Goal: Information Seeking & Learning: Learn about a topic

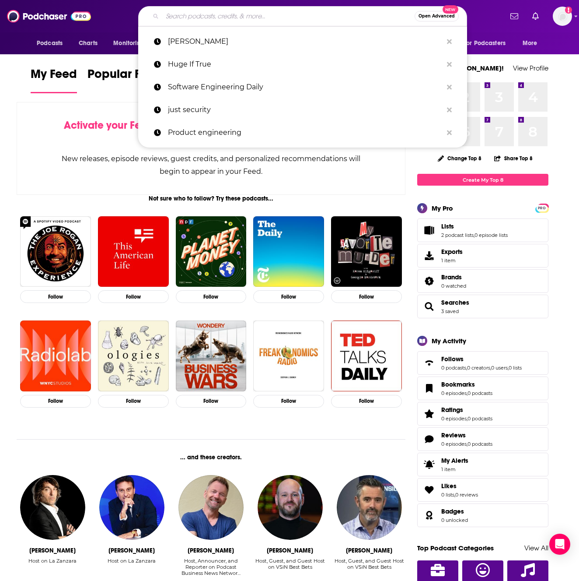
type input "S"
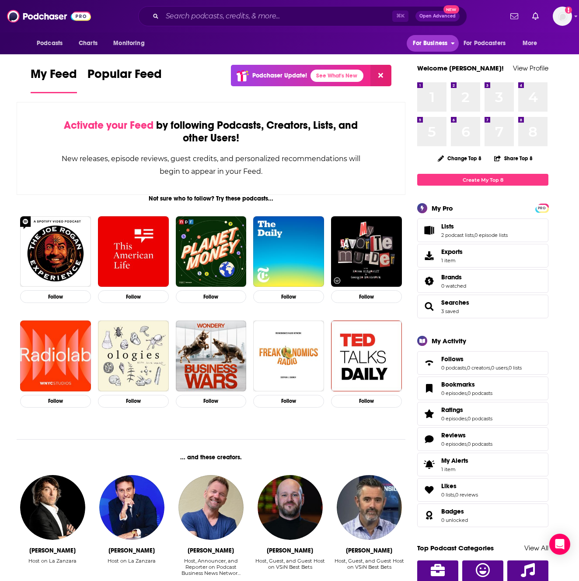
click at [417, 39] on span "For Business" at bounding box center [430, 43] width 35 height 12
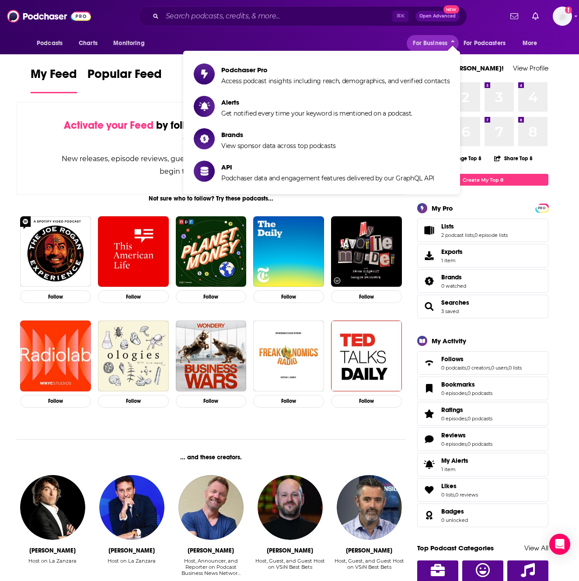
click at [260, 42] on div "Podcasts Charts Monitoring For Business For Podcasters More" at bounding box center [290, 43] width 560 height 22
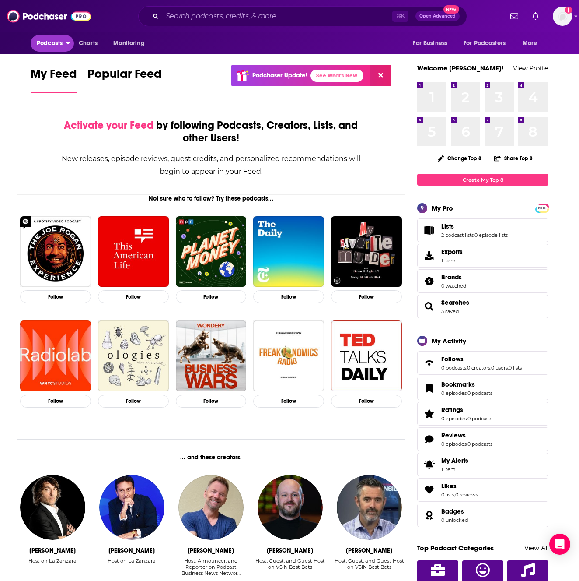
click at [66, 46] on button "Podcasts" at bounding box center [52, 43] width 43 height 17
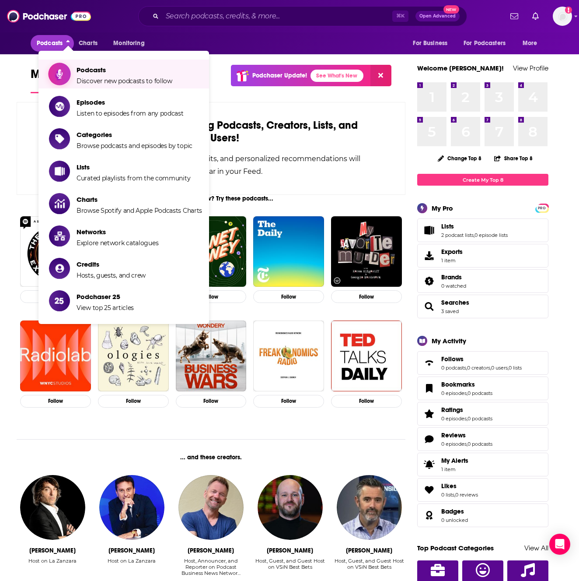
scroll to position [3, 0]
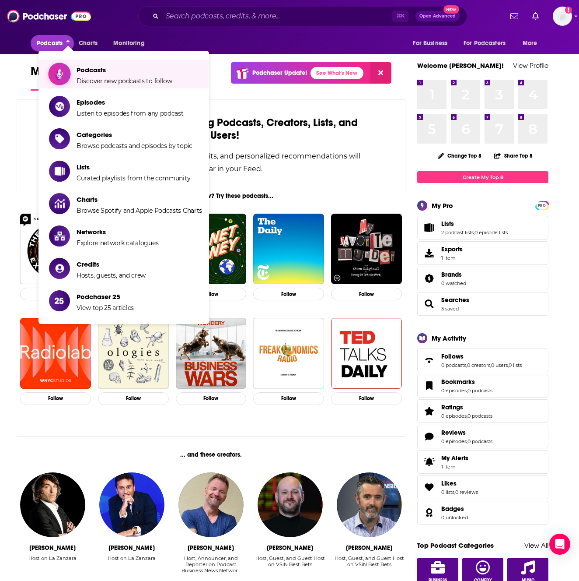
click at [87, 78] on span "Discover new podcasts to follow" at bounding box center [125, 81] width 96 height 8
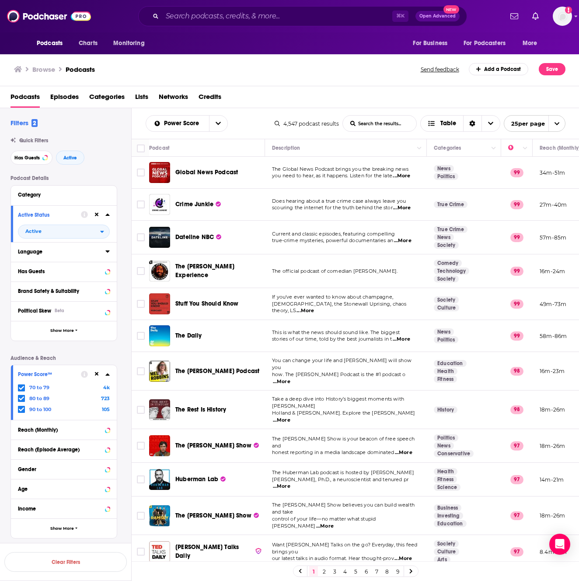
click at [95, 249] on div "Language" at bounding box center [59, 252] width 82 height 6
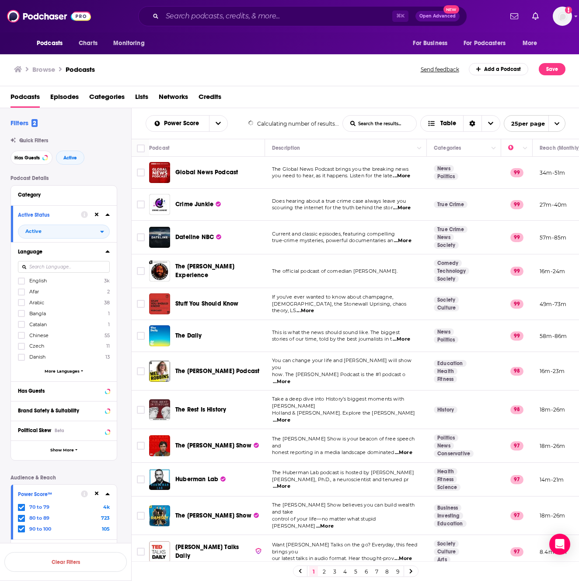
click at [68, 269] on input at bounding box center [64, 267] width 92 height 12
click at [22, 279] on icon at bounding box center [21, 280] width 5 height 5
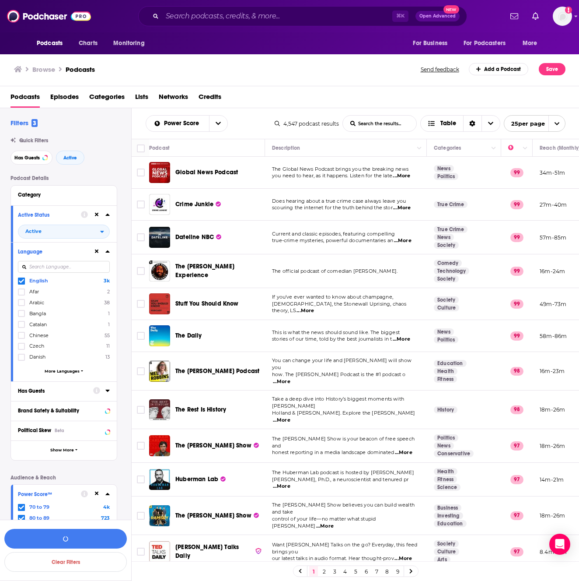
click at [76, 388] on div "Has Guests" at bounding box center [53, 391] width 70 height 6
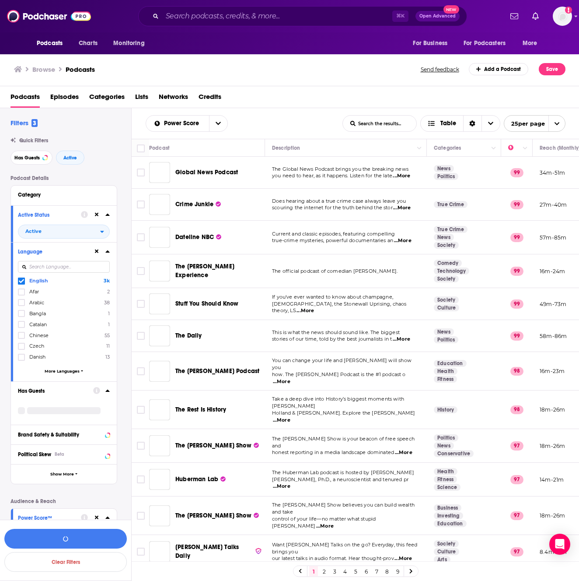
scroll to position [2, 0]
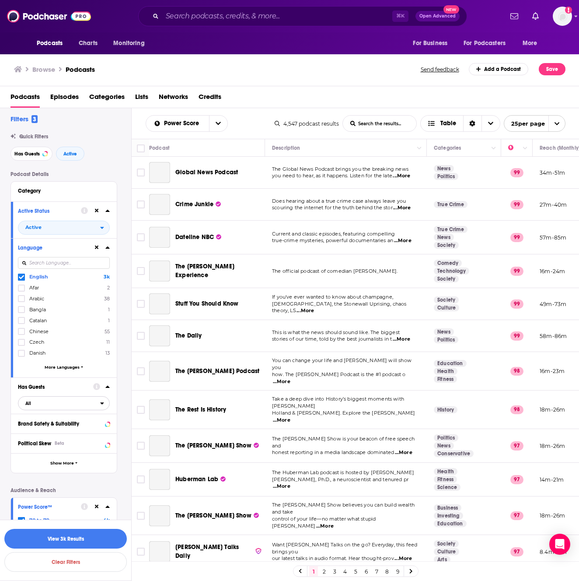
click at [74, 404] on span "All" at bounding box center [59, 402] width 82 height 11
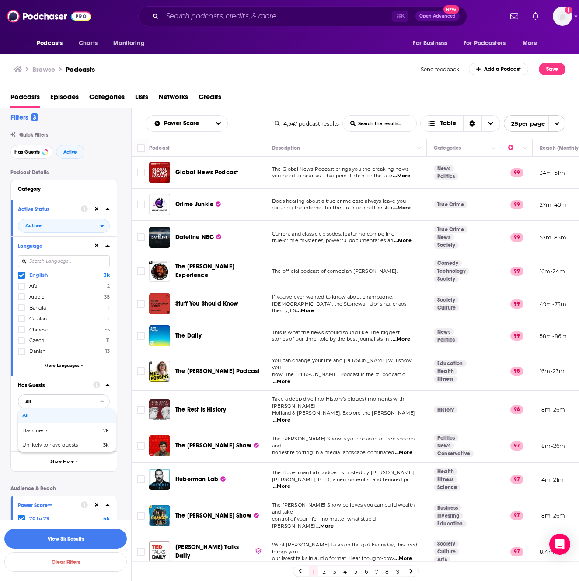
scroll to position [4, 0]
click at [73, 433] on span "Has guests" at bounding box center [48, 431] width 53 height 5
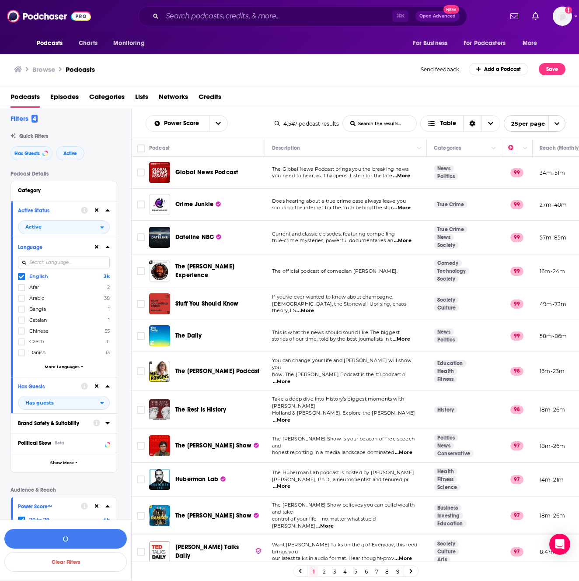
click at [74, 421] on div "Brand Safety & Suitability" at bounding box center [53, 423] width 70 height 6
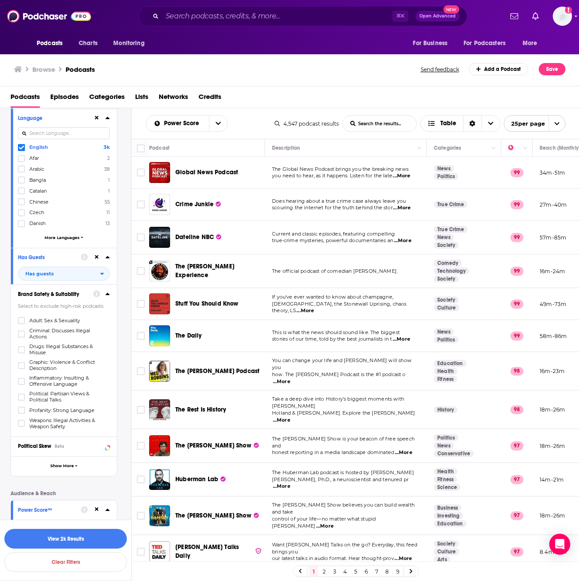
scroll to position [137, 0]
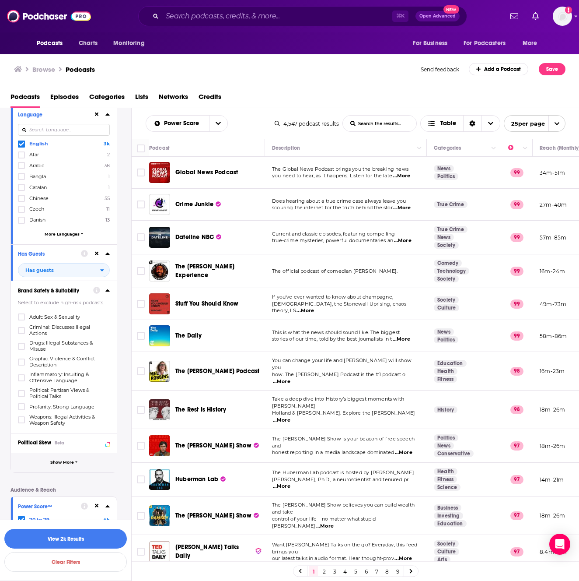
click at [75, 459] on button "Show More" at bounding box center [64, 463] width 106 height 20
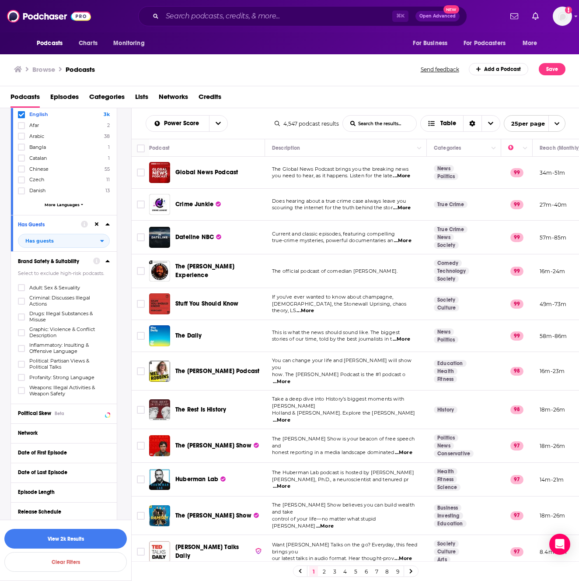
scroll to position [0, 0]
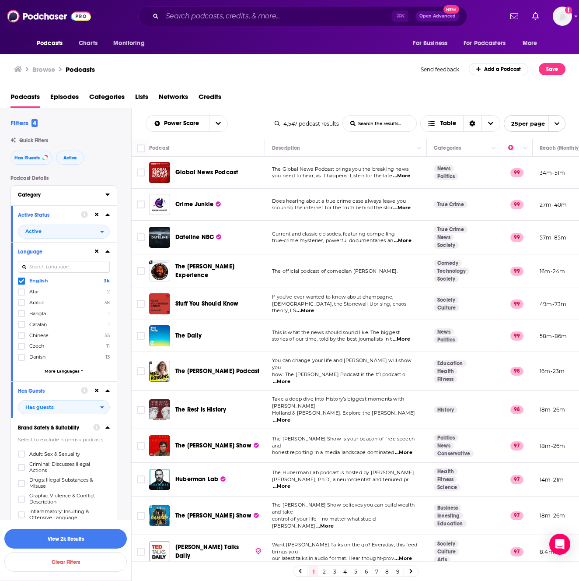
click at [47, 197] on div "Category" at bounding box center [59, 195] width 82 height 6
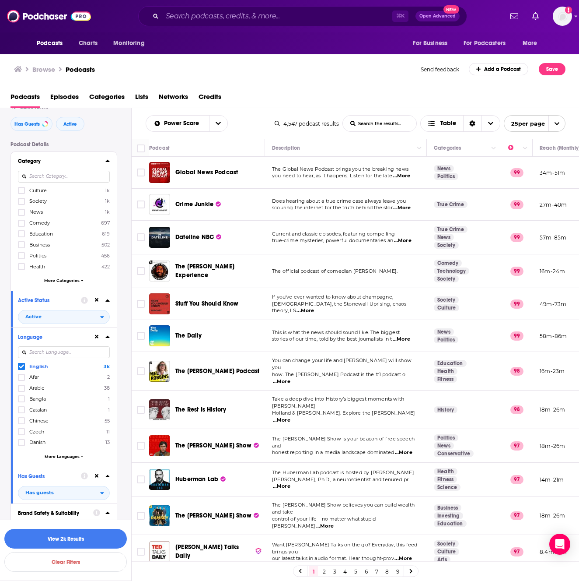
scroll to position [39, 0]
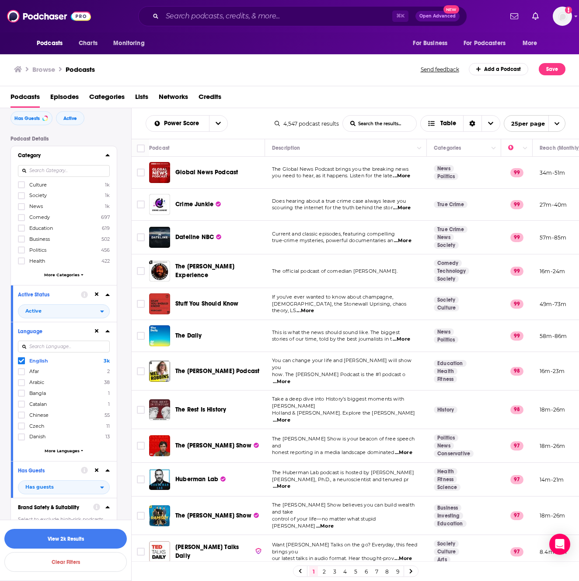
click at [70, 276] on span "More Categories" at bounding box center [61, 274] width 35 height 5
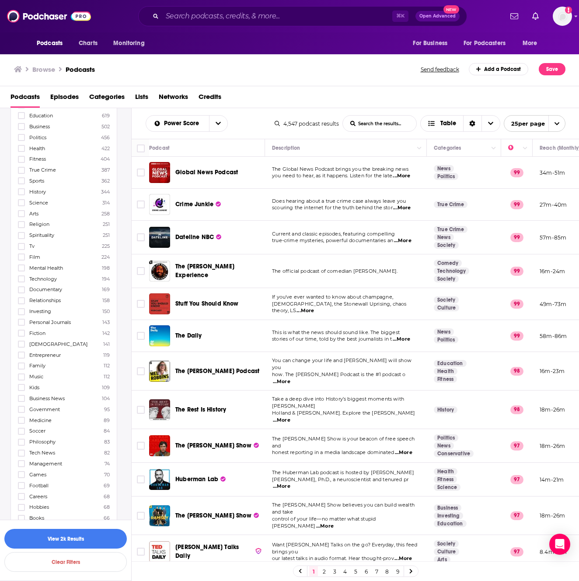
scroll to position [160, 0]
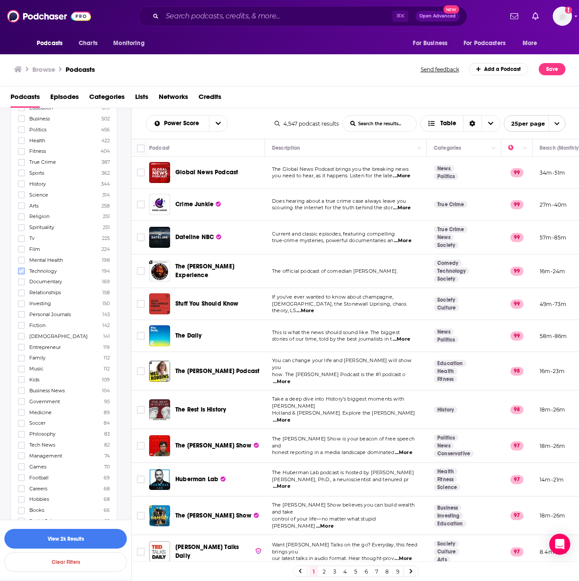
click at [20, 272] on icon at bounding box center [21, 270] width 5 height 5
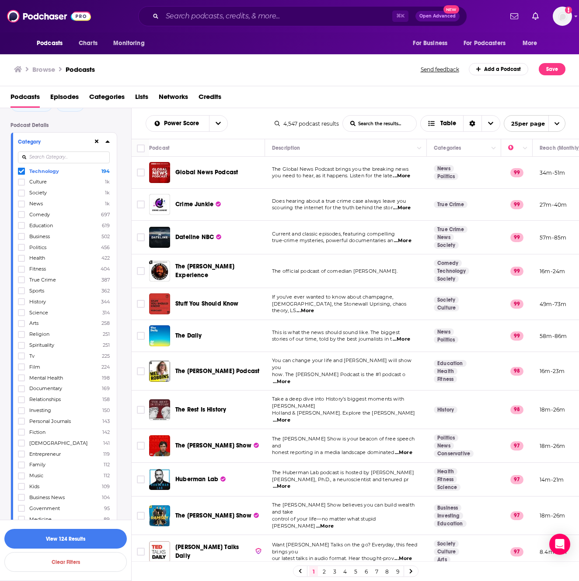
scroll to position [0, 0]
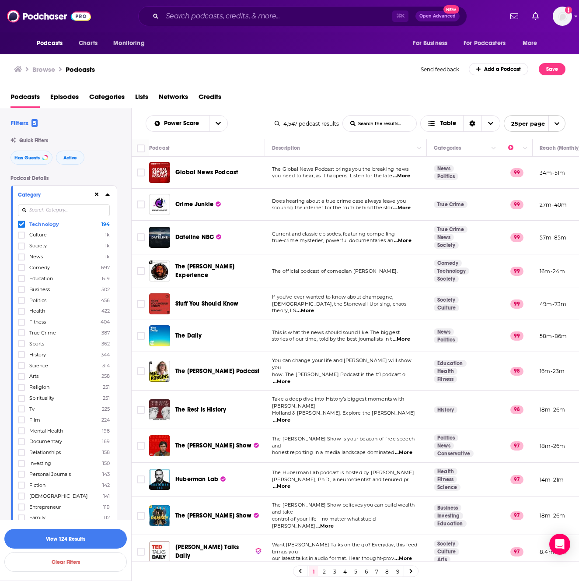
click at [57, 207] on input at bounding box center [64, 210] width 92 height 12
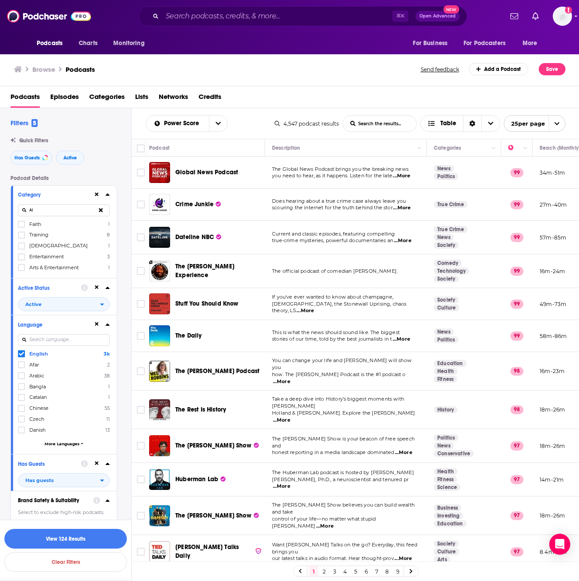
type input "AI"
click at [102, 155] on div "Has Guests Active" at bounding box center [71, 158] width 121 height 14
click at [190, 15] on input "Search podcasts, credits, & more..." at bounding box center [277, 16] width 230 height 14
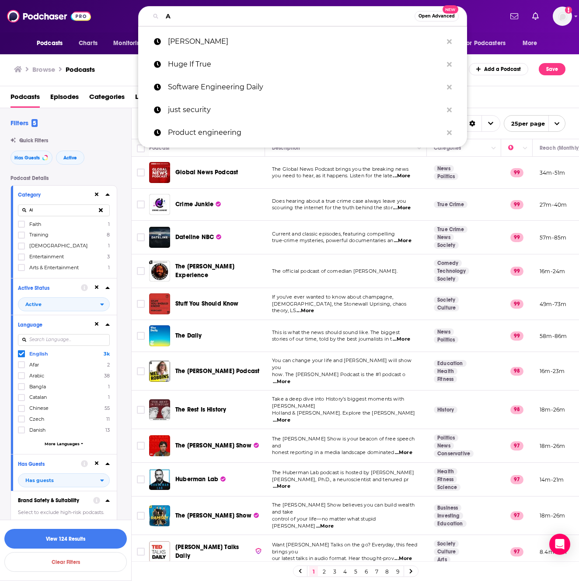
type input "AI"
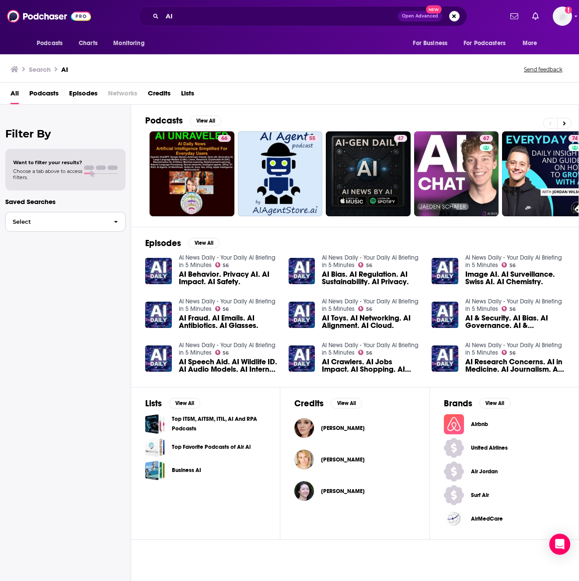
click at [92, 225] on button "Select" at bounding box center [65, 222] width 120 height 20
click at [102, 312] on div "Filter By Want to filter your results? Choose a tab above to access filters. Sa…" at bounding box center [65, 395] width 131 height 581
click at [186, 404] on button "View All" at bounding box center [185, 403] width 32 height 11
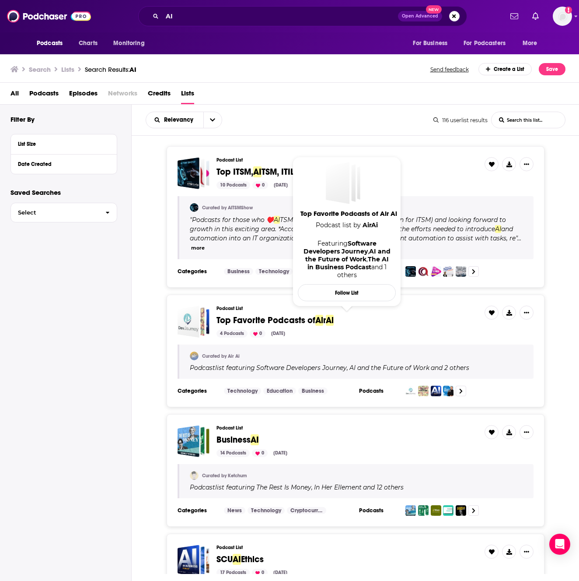
click at [299, 319] on span "Top Favorite Podcasts of" at bounding box center [266, 320] width 99 height 11
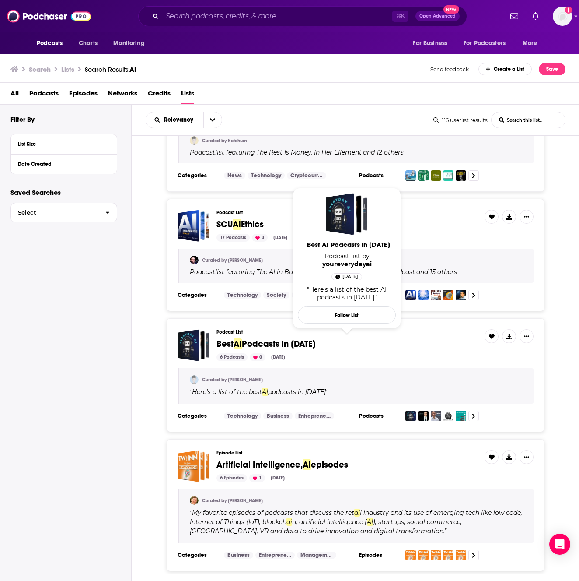
scroll to position [337, 0]
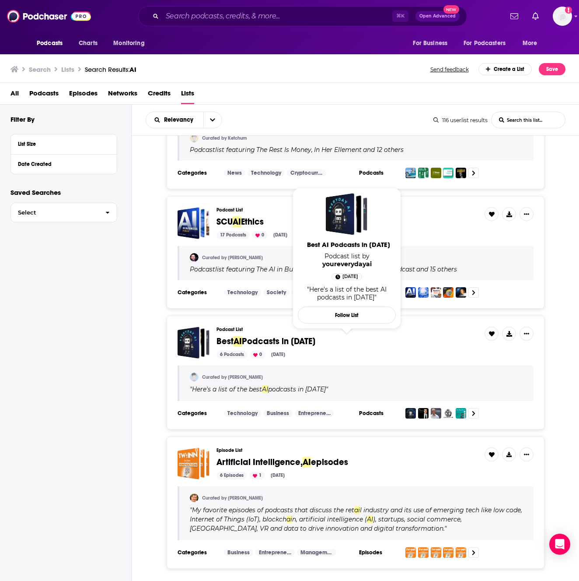
click at [280, 343] on span "Podcasts in [DATE]" at bounding box center [279, 341] width 74 height 11
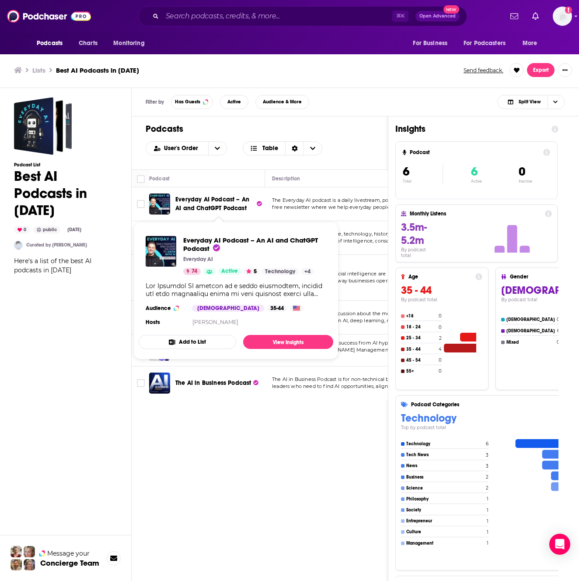
click at [193, 204] on span "Everyday AI Podcast – An AI and ChatGPT Podcast" at bounding box center [213, 204] width 74 height 16
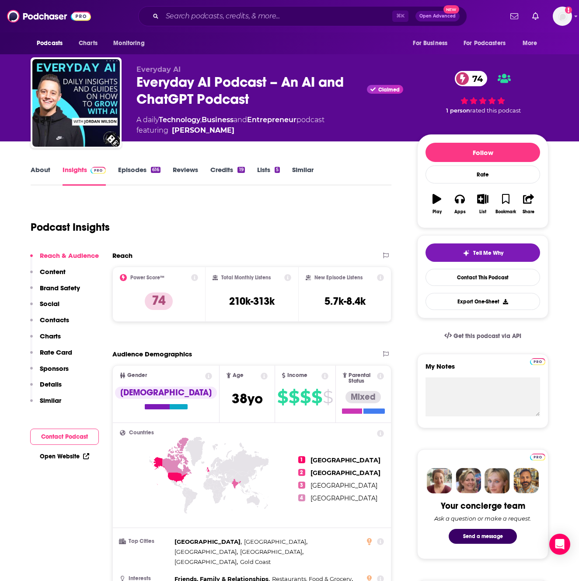
click at [123, 171] on link "Episodes 616" at bounding box center [139, 175] width 42 height 20
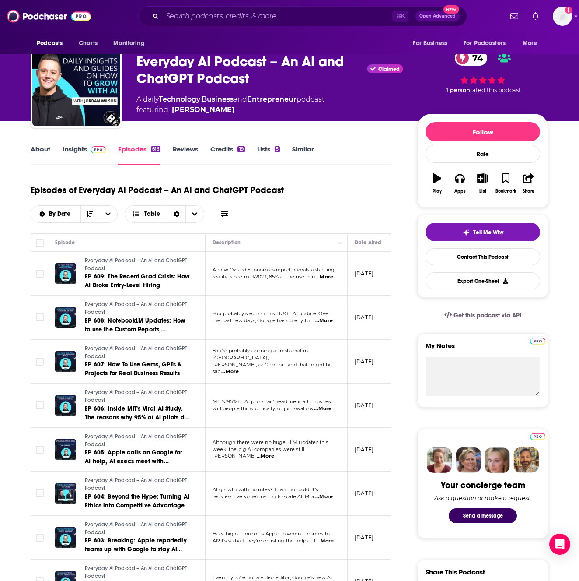
scroll to position [21, 0]
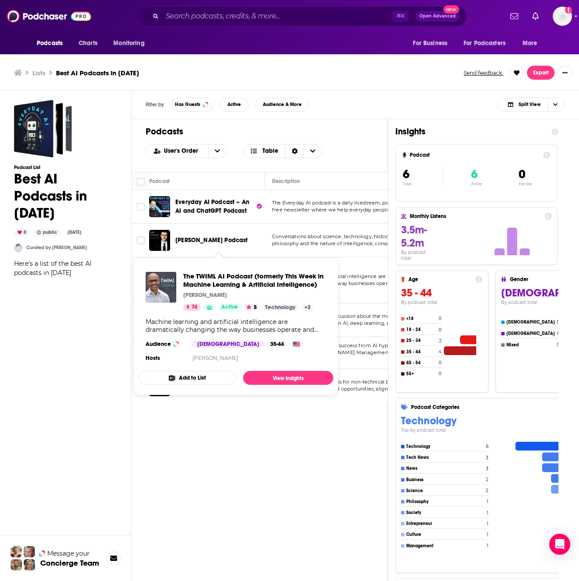
click at [364, 416] on div "Podcasts User's Order Table Podcast Description Categories Reach (Monthly) Reac…" at bounding box center [260, 390] width 257 height 543
click at [321, 458] on div "Podcasts User's Order Table Podcast Description Categories Reach (Monthly) Reac…" at bounding box center [260, 390] width 257 height 543
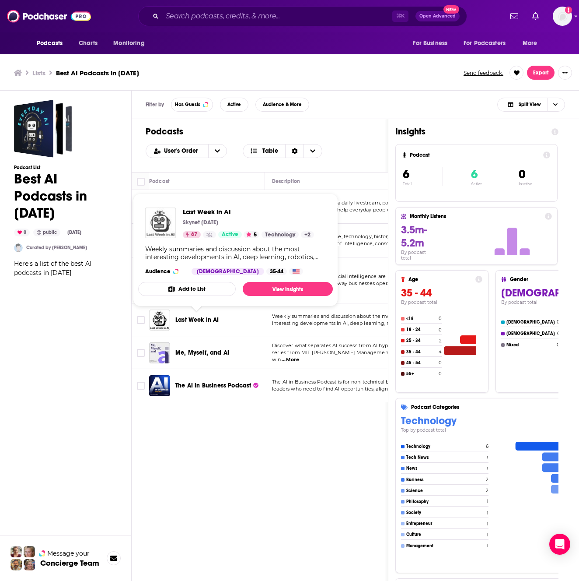
click at [164, 230] on img "Last Week in AI" at bounding box center [160, 222] width 31 height 31
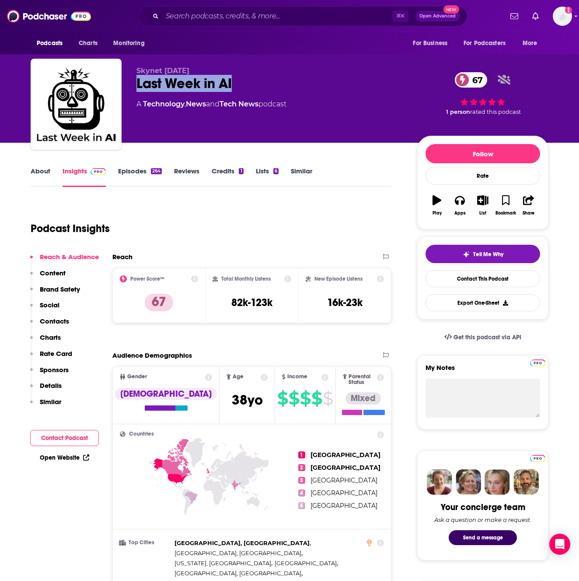
drag, startPoint x: 254, startPoint y: 82, endPoint x: 135, endPoint y: 83, distance: 119.5
click at [135, 83] on div "Skynet [DATE] Last Week in AI 67 A Technology , News and Tech News podcast 67 1…" at bounding box center [290, 106] width 518 height 95
copy h2 "Last Week in AI"
click at [434, 207] on button "Play" at bounding box center [437, 206] width 23 height 32
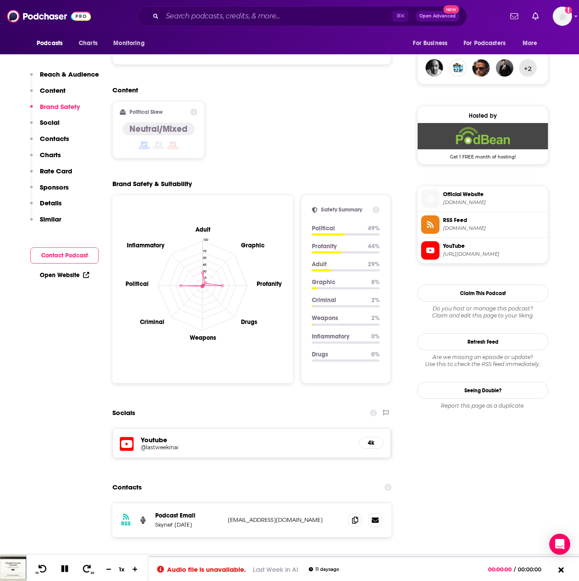
scroll to position [638, 0]
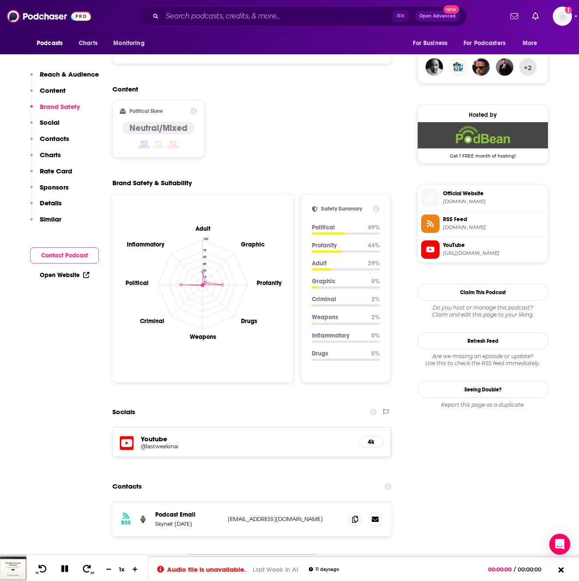
click at [454, 193] on span "Official Website" at bounding box center [494, 194] width 102 height 8
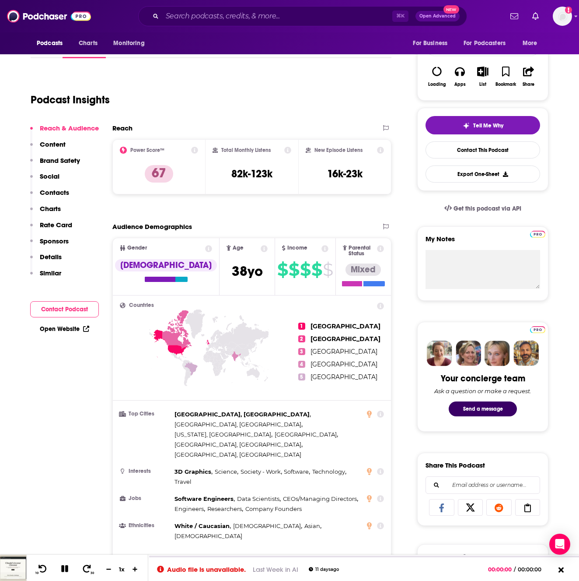
scroll to position [128, 0]
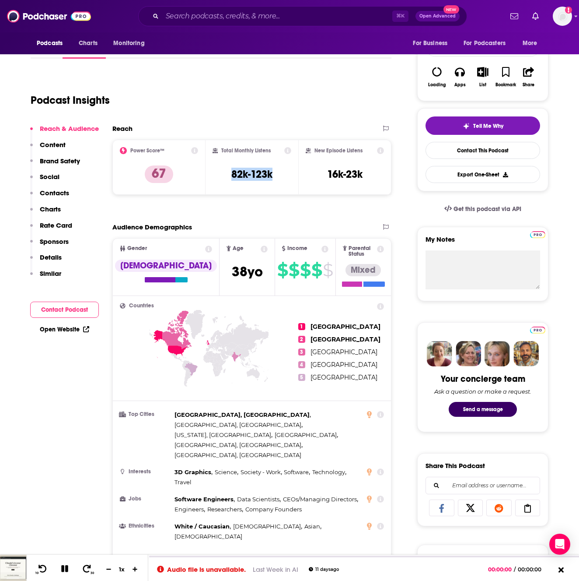
drag, startPoint x: 228, startPoint y: 172, endPoint x: 279, endPoint y: 172, distance: 51.2
click at [279, 172] on div "Total Monthly Listens 82k-123k" at bounding box center [252, 167] width 79 height 40
copy h3 "82k-123k"
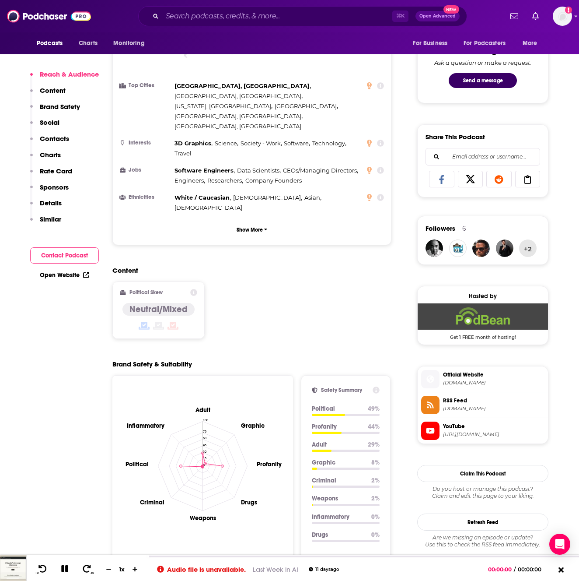
scroll to position [525, 0]
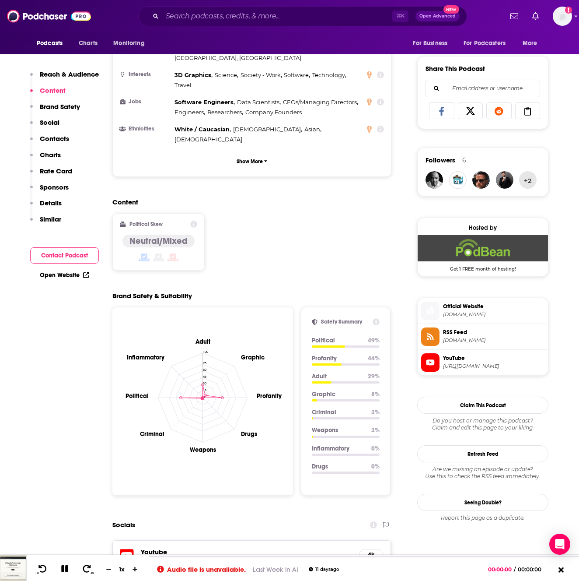
click at [449, 363] on span "[URL][DOMAIN_NAME]" at bounding box center [494, 366] width 102 height 7
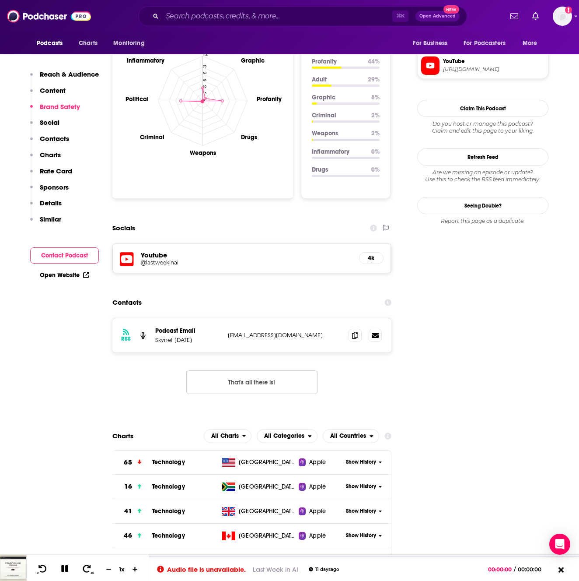
scroll to position [823, 0]
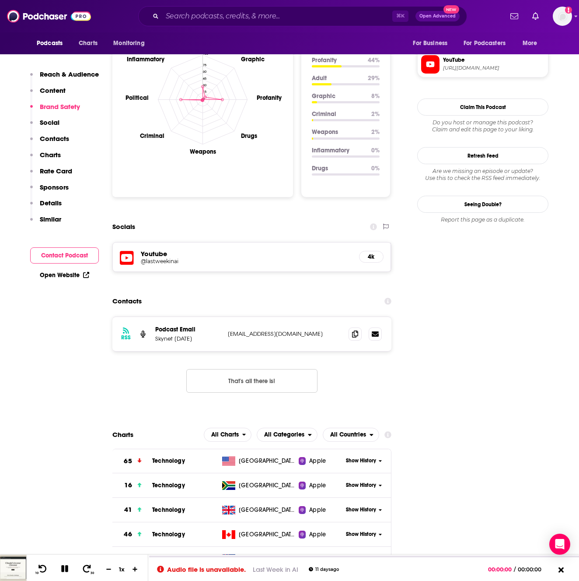
drag, startPoint x: 253, startPoint y: 291, endPoint x: 249, endPoint y: 276, distance: 15.6
click at [253, 330] on p "[EMAIL_ADDRESS][DOMAIN_NAME]" at bounding box center [285, 333] width 114 height 7
click at [351, 327] on span at bounding box center [355, 333] width 13 height 13
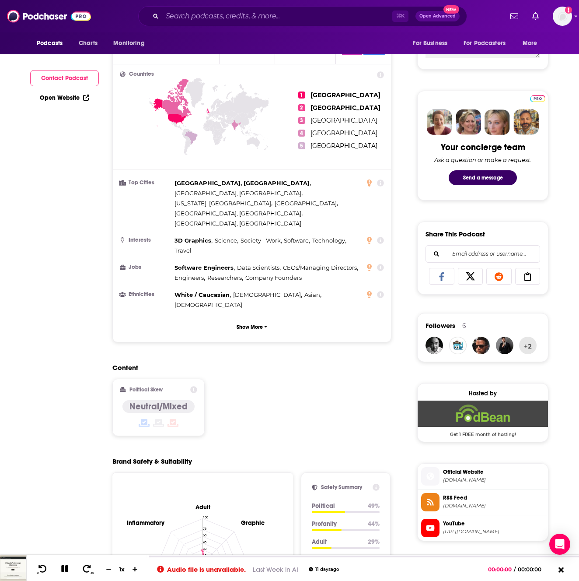
scroll to position [0, 0]
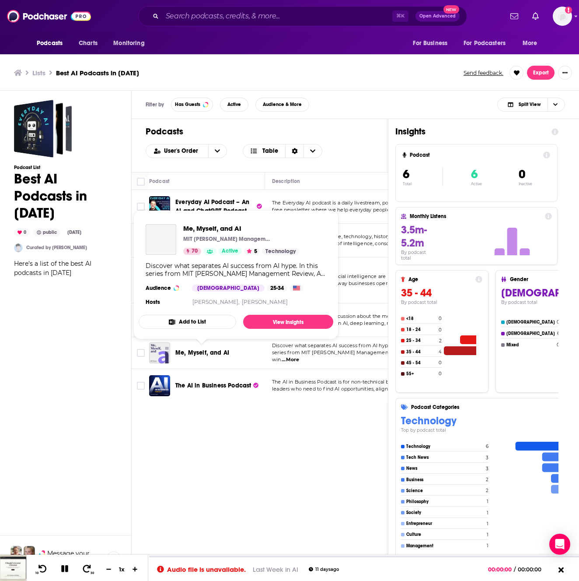
click at [196, 352] on span "Me, Myself, and AI" at bounding box center [203, 352] width 54 height 7
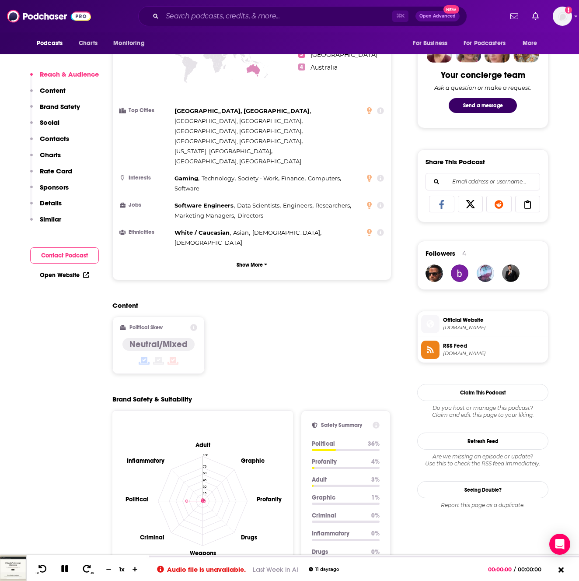
scroll to position [433, 0]
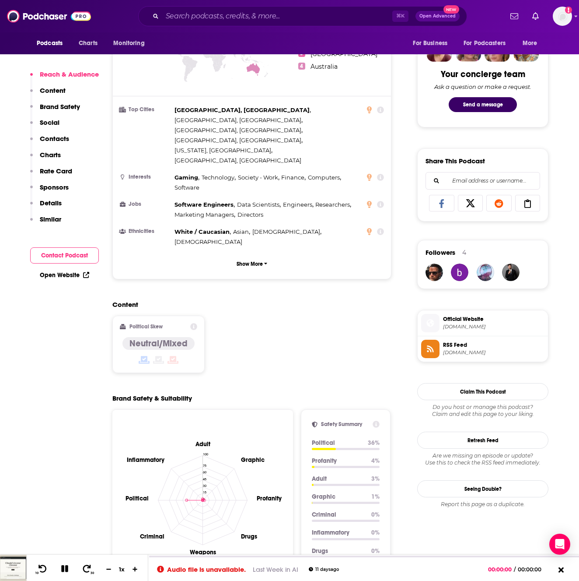
click at [446, 326] on span "[DOMAIN_NAME]" at bounding box center [494, 326] width 102 height 7
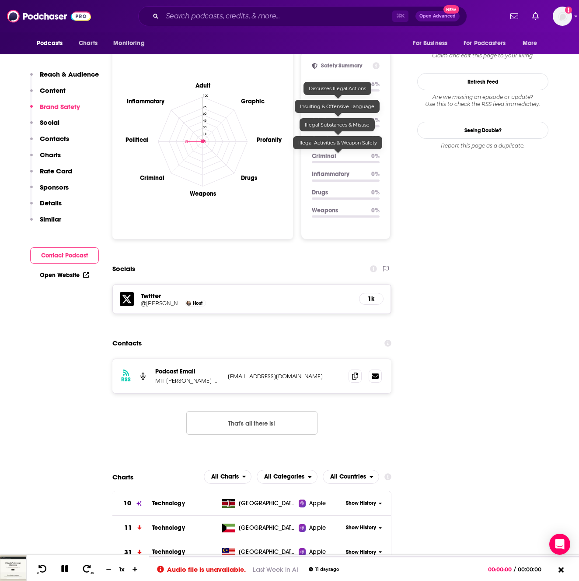
scroll to position [796, 0]
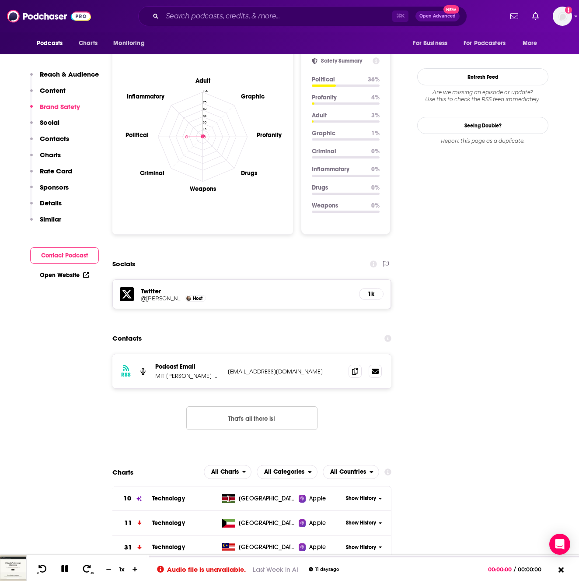
click at [249, 368] on p "[EMAIL_ADDRESS][DOMAIN_NAME]" at bounding box center [285, 371] width 114 height 7
click at [356, 367] on icon at bounding box center [355, 370] width 6 height 7
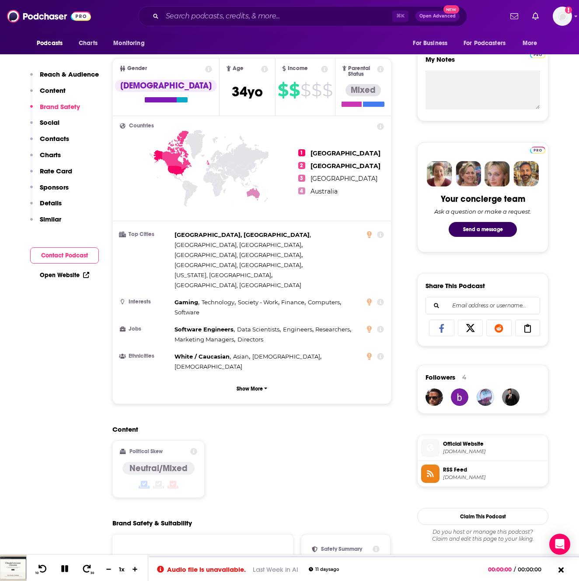
scroll to position [0, 0]
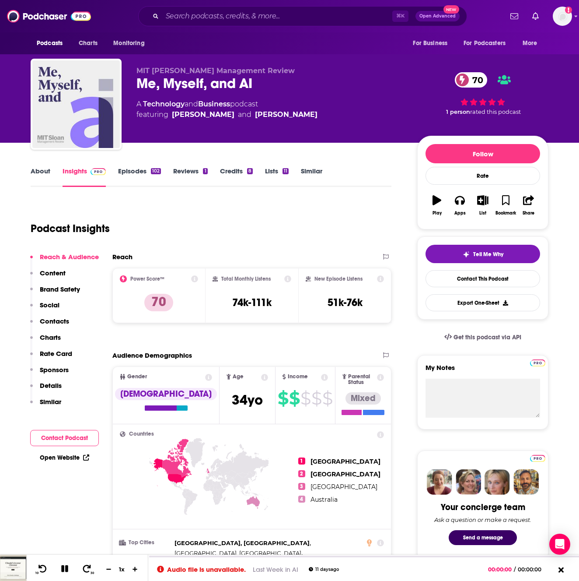
click at [293, 219] on div "Podcast Insights" at bounding box center [208, 223] width 354 height 45
click at [260, 298] on h3 "74k-111k" at bounding box center [251, 302] width 39 height 13
drag, startPoint x: 280, startPoint y: 305, endPoint x: 221, endPoint y: 305, distance: 58.2
click at [221, 305] on div "Total Monthly Listens 74k-111k" at bounding box center [252, 295] width 79 height 40
copy h3 "74k-111k"
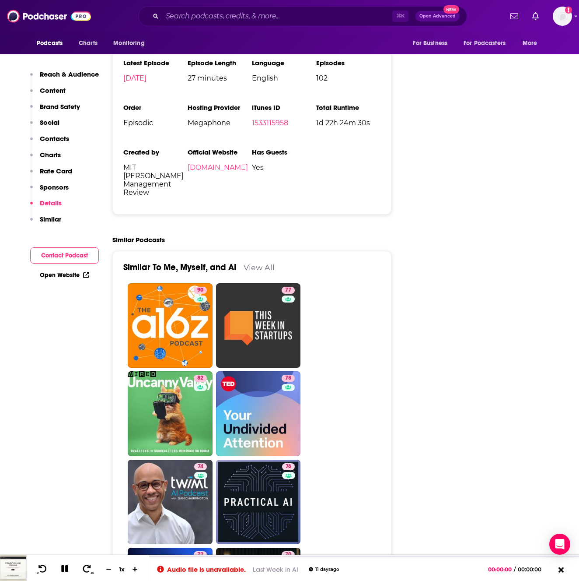
scroll to position [1934, 0]
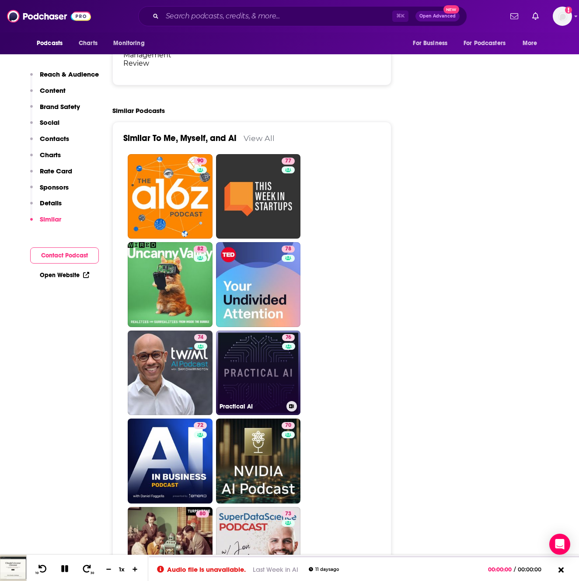
click at [265, 330] on link "76 Practical AI" at bounding box center [258, 372] width 85 height 85
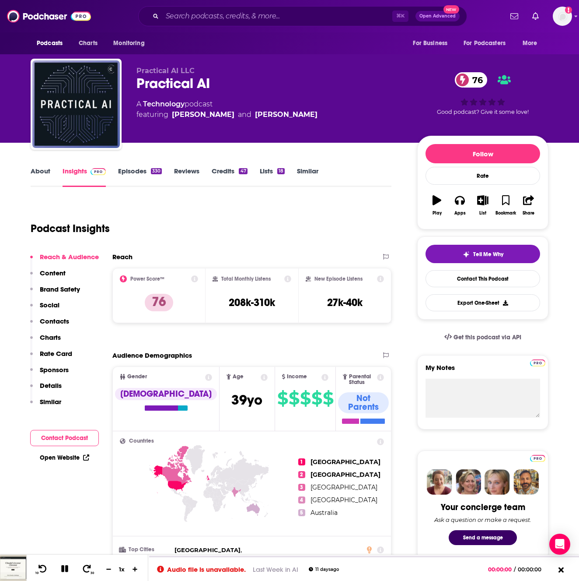
type input "[URL][DOMAIN_NAME]"
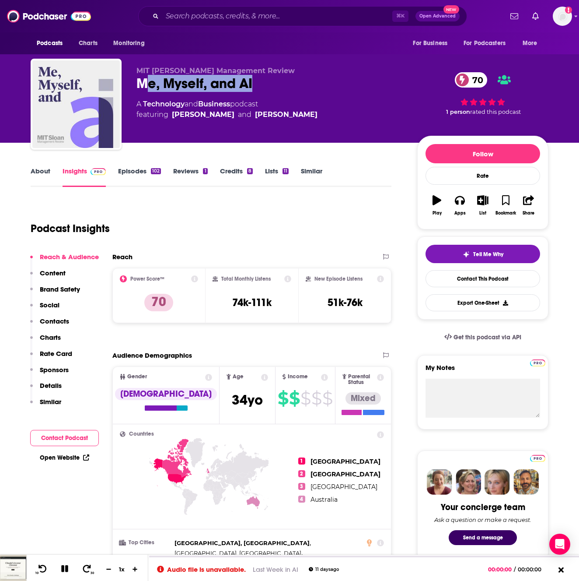
drag, startPoint x: 262, startPoint y: 91, endPoint x: 148, endPoint y: 90, distance: 113.4
click at [148, 90] on div "Me, Myself, and AI 70" at bounding box center [270, 83] width 267 height 17
click at [129, 172] on link "Episodes 102" at bounding box center [139, 177] width 43 height 20
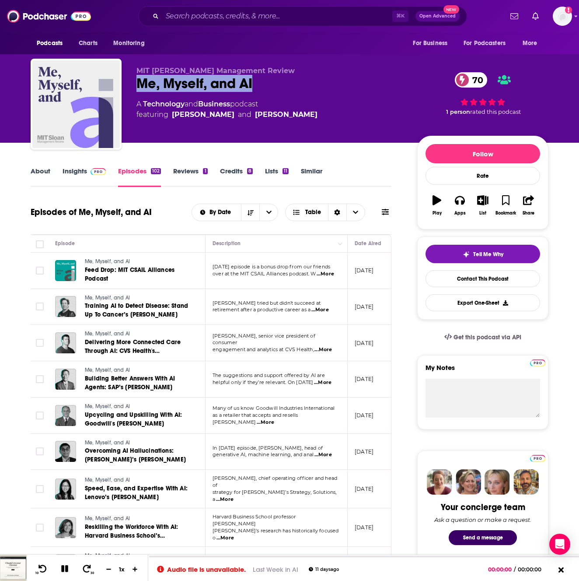
drag, startPoint x: 240, startPoint y: 85, endPoint x: 138, endPoint y: 85, distance: 102.0
click at [138, 85] on div "Me, Myself, and AI 70" at bounding box center [270, 83] width 267 height 17
copy h2 "Me, Myself, and AI"
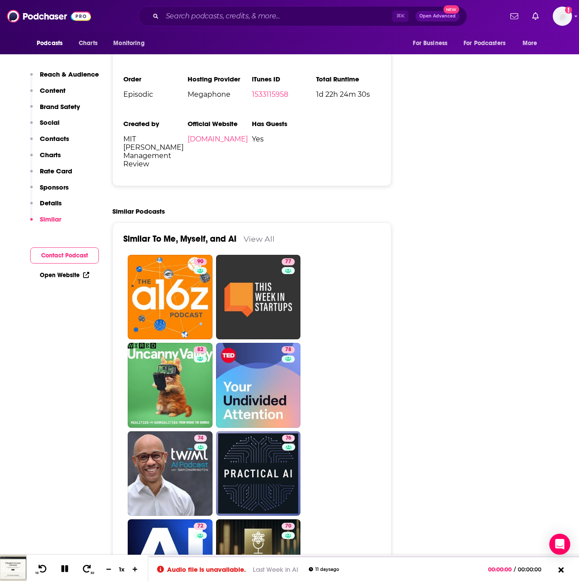
scroll to position [1834, 0]
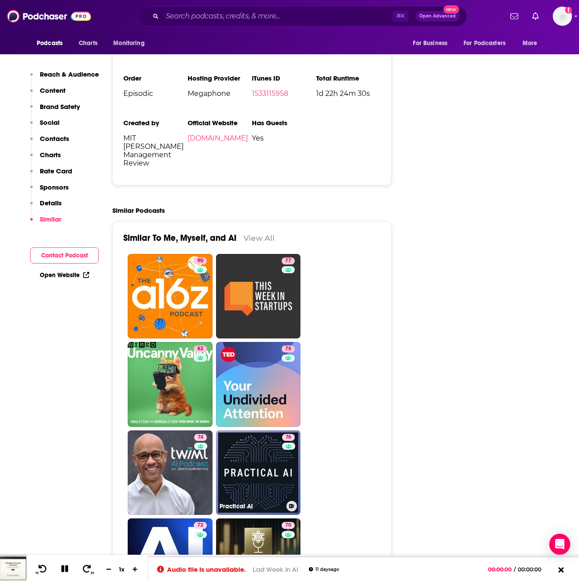
drag, startPoint x: 259, startPoint y: 391, endPoint x: 256, endPoint y: 386, distance: 6.0
click at [259, 430] on link "76 Practical AI" at bounding box center [258, 472] width 85 height 85
type input "[URL][DOMAIN_NAME]"
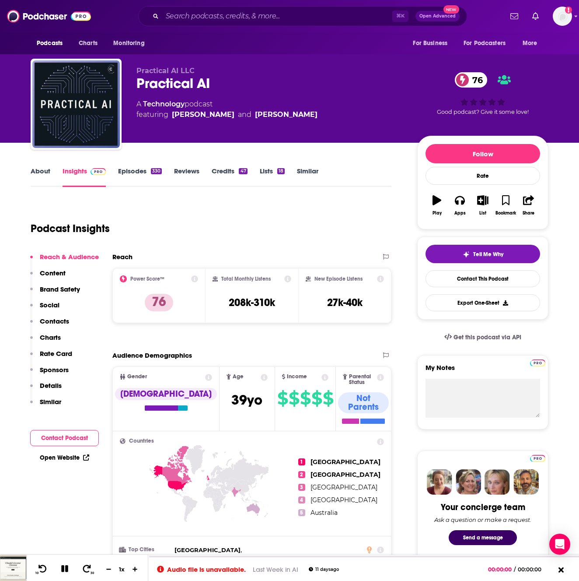
click at [153, 176] on link "Episodes 330" at bounding box center [140, 177] width 44 height 20
type input "[URL][DOMAIN_NAME]"
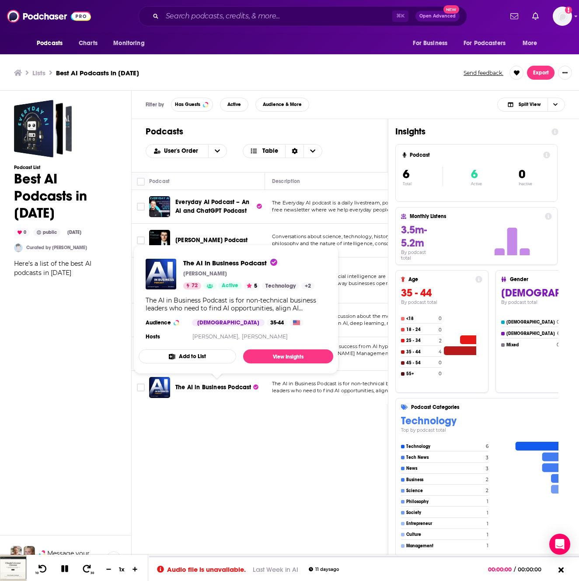
click at [199, 386] on span "The AI in Business Podcast" at bounding box center [214, 386] width 76 height 7
